Goal: Navigation & Orientation: Find specific page/section

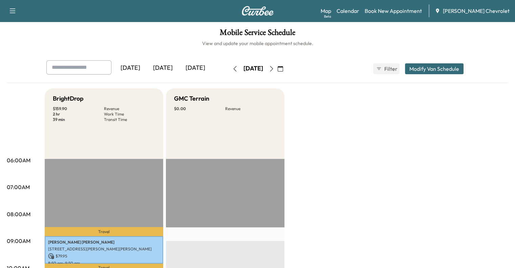
click at [274, 69] on icon "button" at bounding box center [271, 68] width 5 height 5
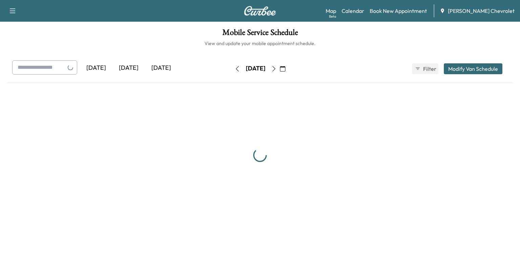
click at [277, 69] on icon "button" at bounding box center [273, 68] width 5 height 5
click at [276, 69] on icon "button" at bounding box center [274, 68] width 3 height 5
click at [133, 66] on div "[DATE]" at bounding box center [128, 68] width 33 height 16
